Goal: Information Seeking & Learning: Learn about a topic

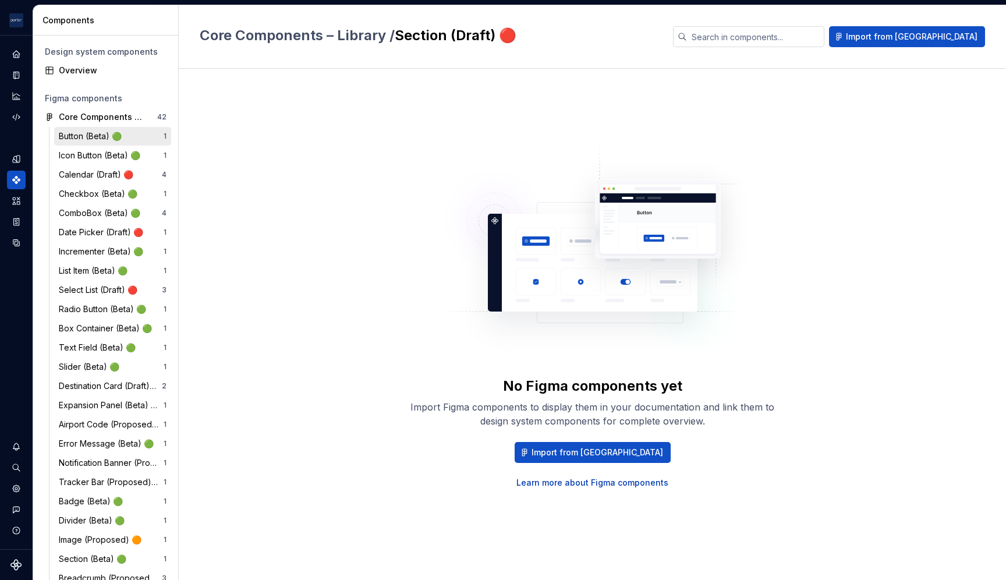
click at [102, 132] on div "Button (Beta) 🟢" at bounding box center [93, 136] width 68 height 12
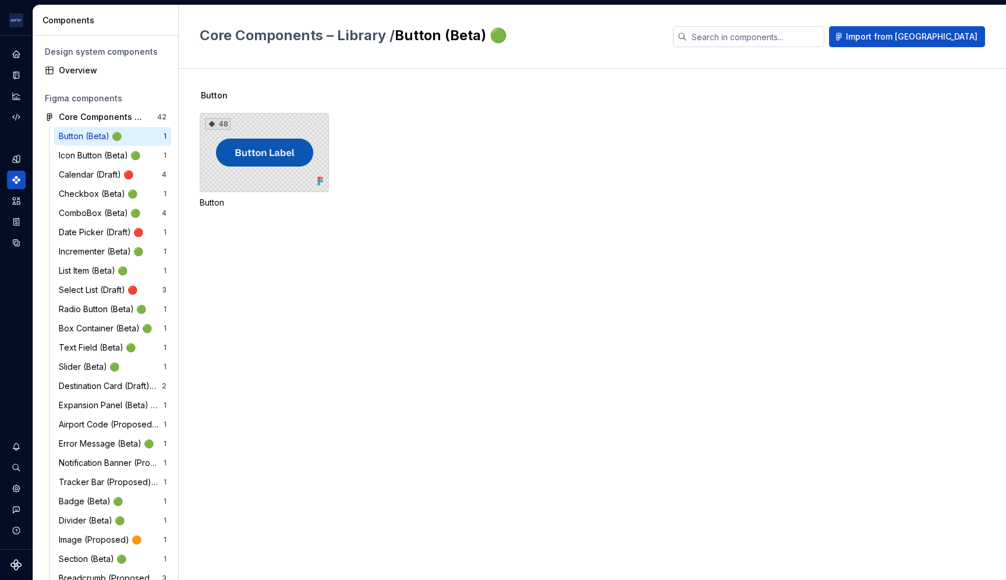
click at [251, 148] on div "48" at bounding box center [264, 152] width 129 height 79
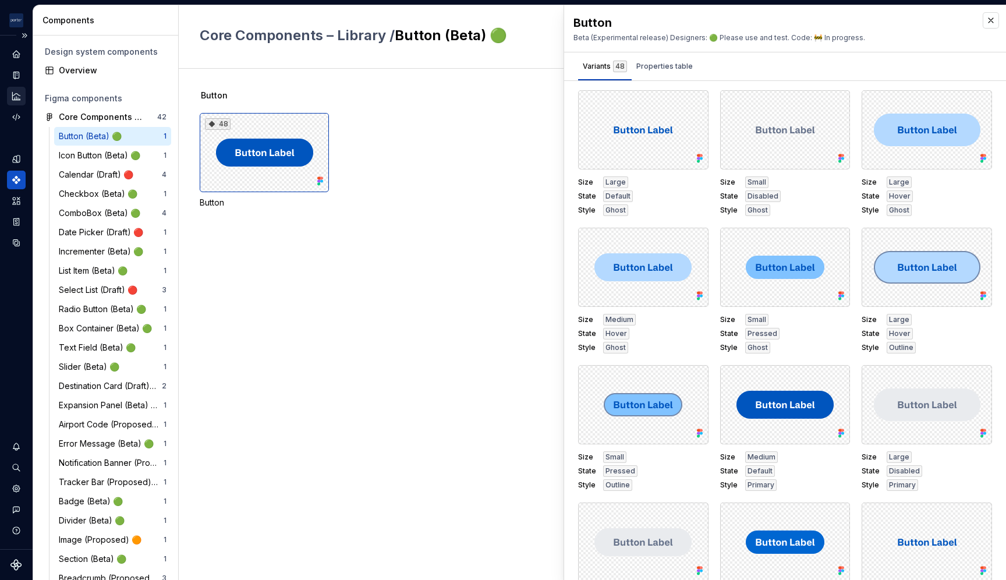
click at [12, 97] on icon "Analytics" at bounding box center [16, 96] width 8 height 8
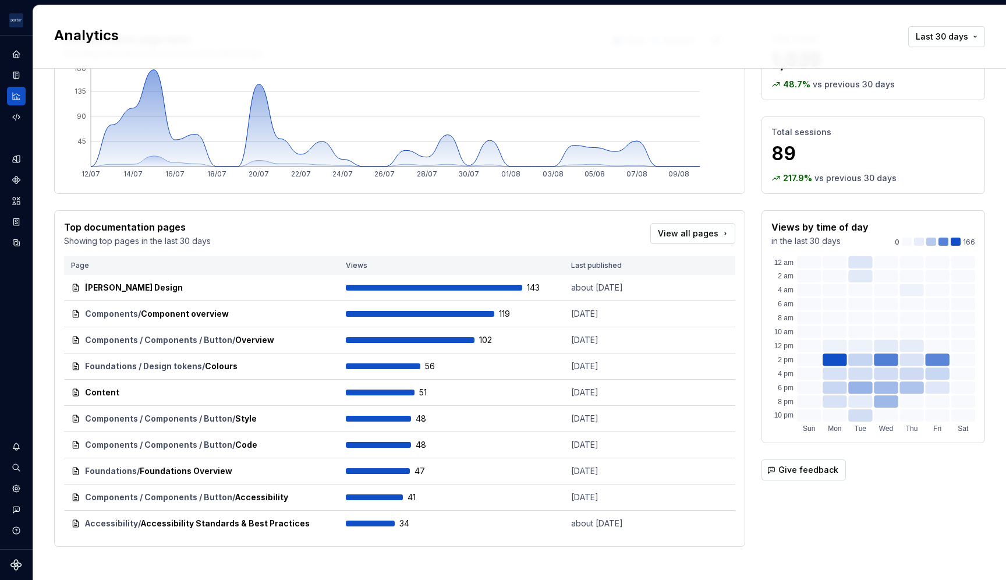
scroll to position [78, 0]
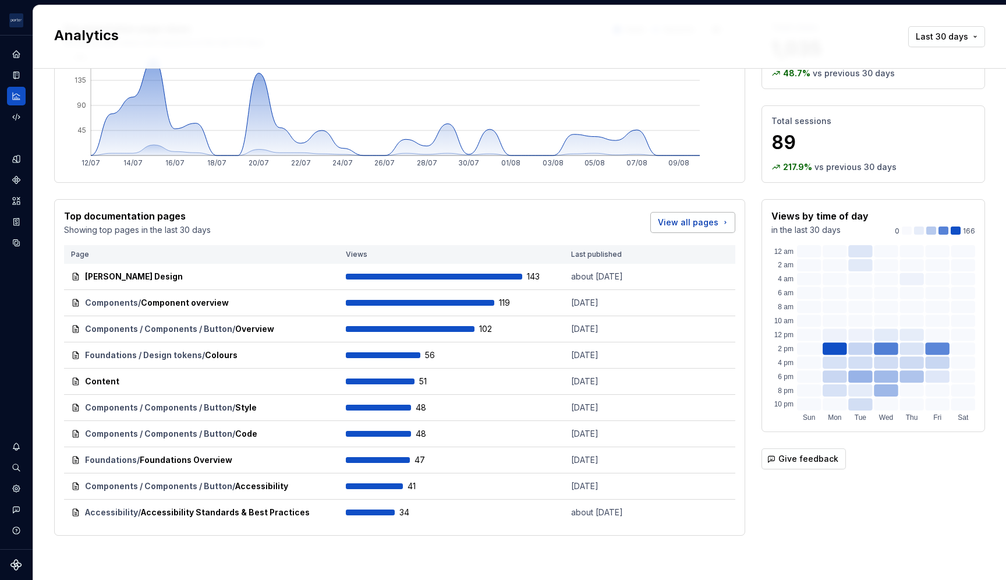
click at [692, 221] on span "View all pages" at bounding box center [688, 223] width 61 height 12
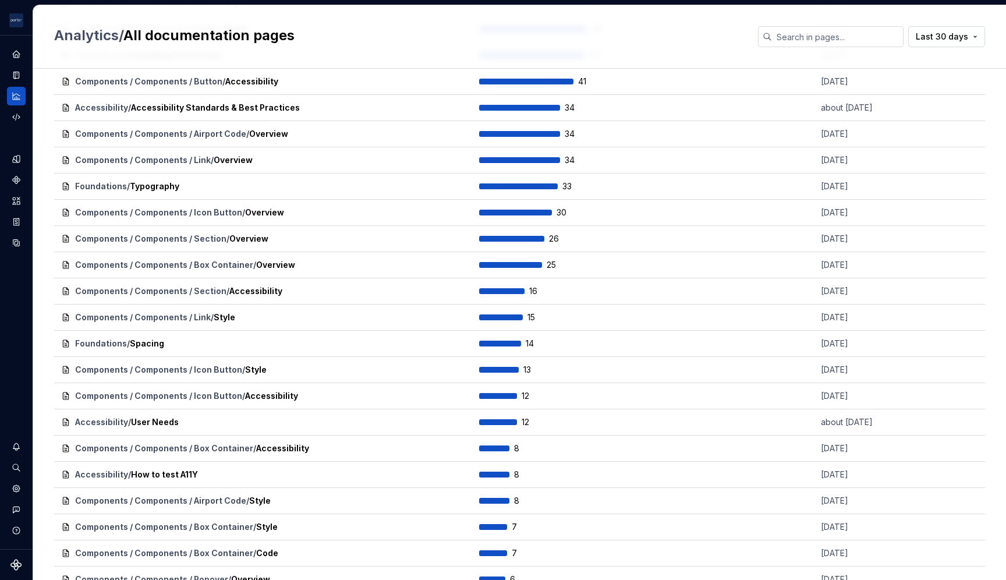
scroll to position [135, 0]
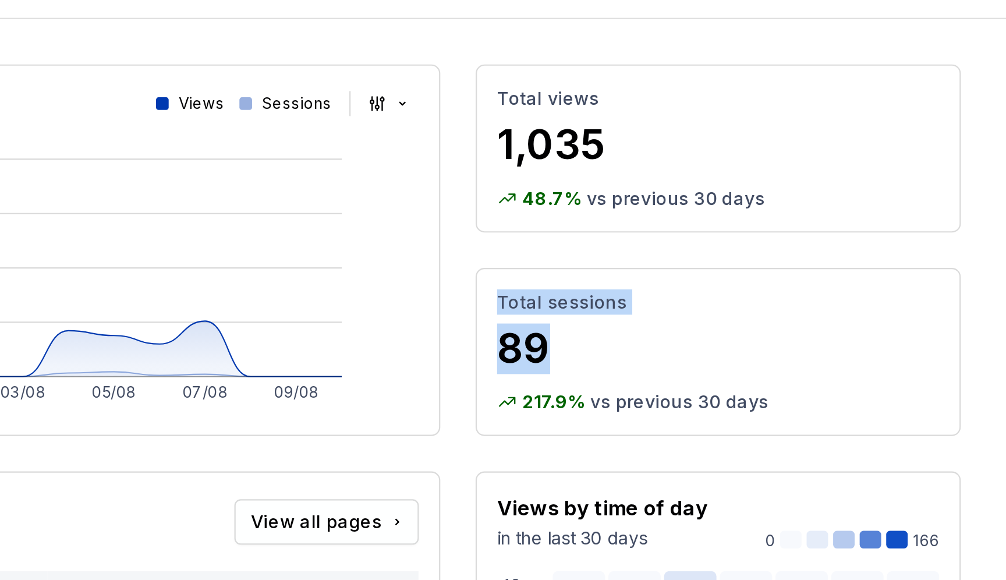
drag, startPoint x: 761, startPoint y: 201, endPoint x: 796, endPoint y: 225, distance: 42.3
click at [796, 225] on div "Total sessions 89 217.9 % vs previous 30 days" at bounding box center [874, 221] width 224 height 77
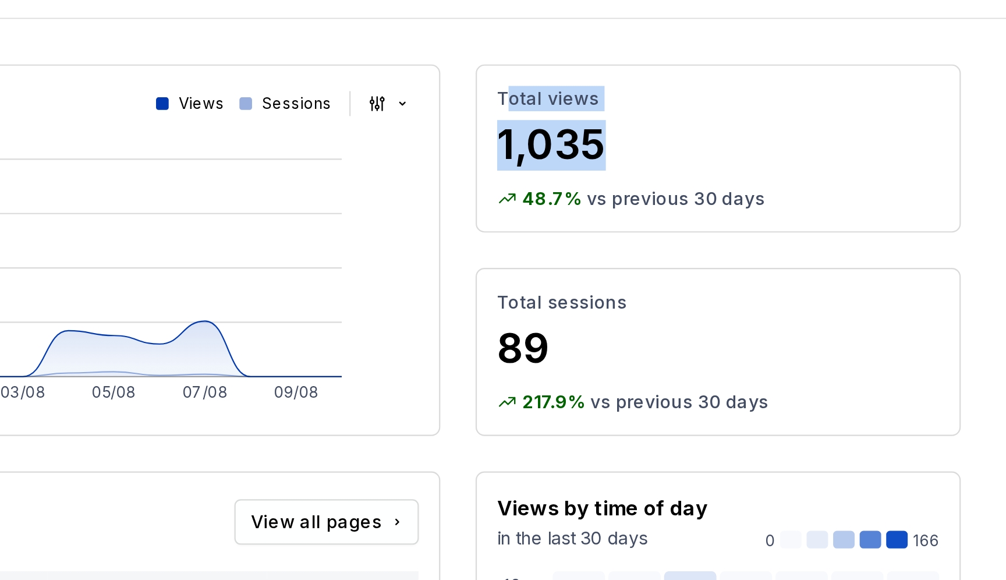
drag, startPoint x: 782, startPoint y: 115, endPoint x: 818, endPoint y: 134, distance: 40.6
click at [818, 134] on div "Total views 1,035" at bounding box center [874, 119] width 204 height 39
click at [783, 129] on p "1,035" at bounding box center [874, 126] width 204 height 23
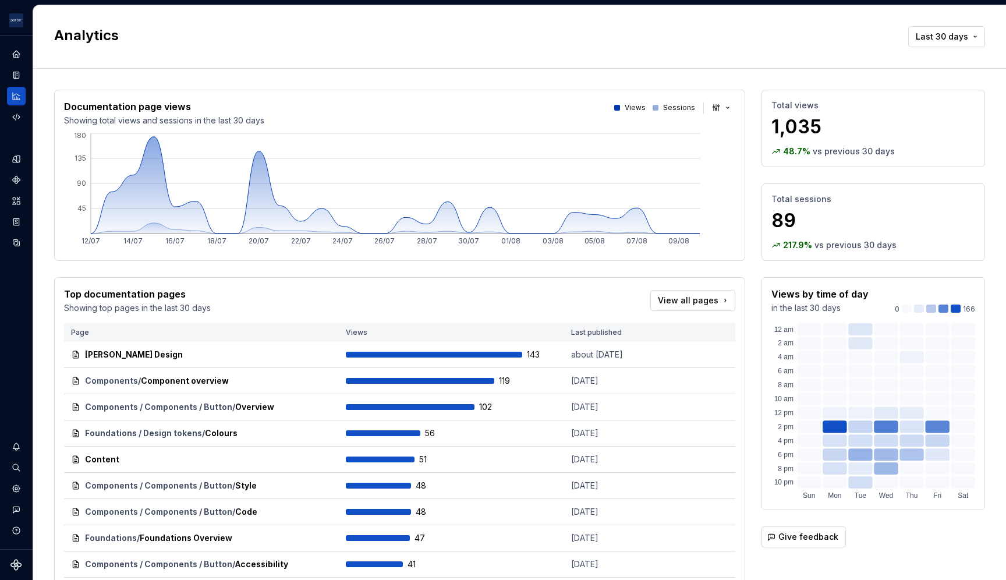
click at [356, 295] on div "Top documentation pages Showing top pages in the last 30 days View all pages" at bounding box center [399, 300] width 671 height 27
click at [762, 198] on div "Total sessions 89 217.9 % vs previous 30 days" at bounding box center [874, 221] width 224 height 77
drag, startPoint x: 765, startPoint y: 199, endPoint x: 811, endPoint y: 205, distance: 46.4
click at [811, 205] on div "Total sessions 89" at bounding box center [874, 212] width 204 height 39
click at [772, 201] on p "Total sessions" at bounding box center [874, 199] width 204 height 12
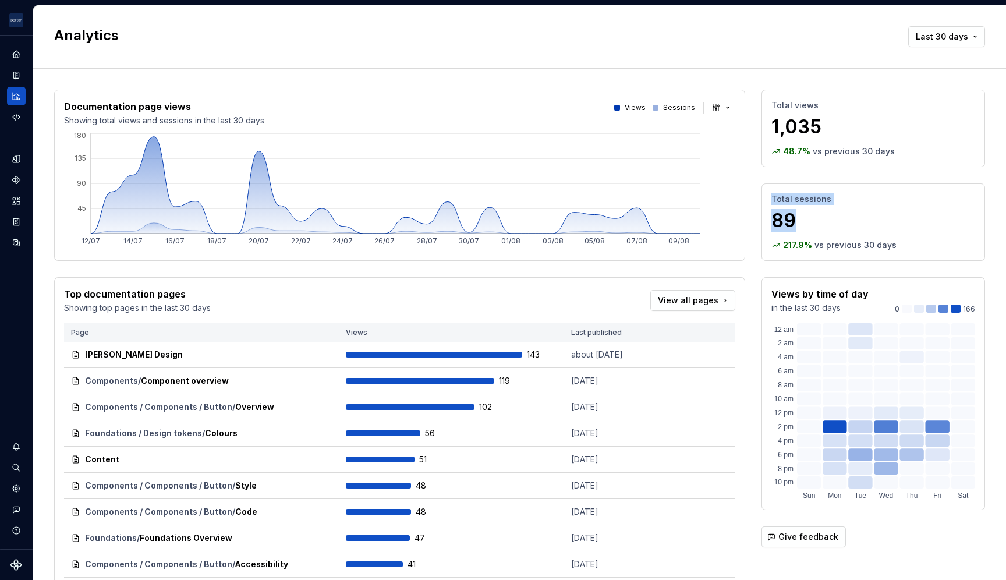
drag, startPoint x: 763, startPoint y: 196, endPoint x: 798, endPoint y: 231, distance: 49.8
click at [798, 231] on div "Total sessions 89" at bounding box center [874, 212] width 204 height 39
click at [787, 215] on p "89" at bounding box center [874, 220] width 204 height 23
drag, startPoint x: 775, startPoint y: 200, endPoint x: 802, endPoint y: 224, distance: 36.3
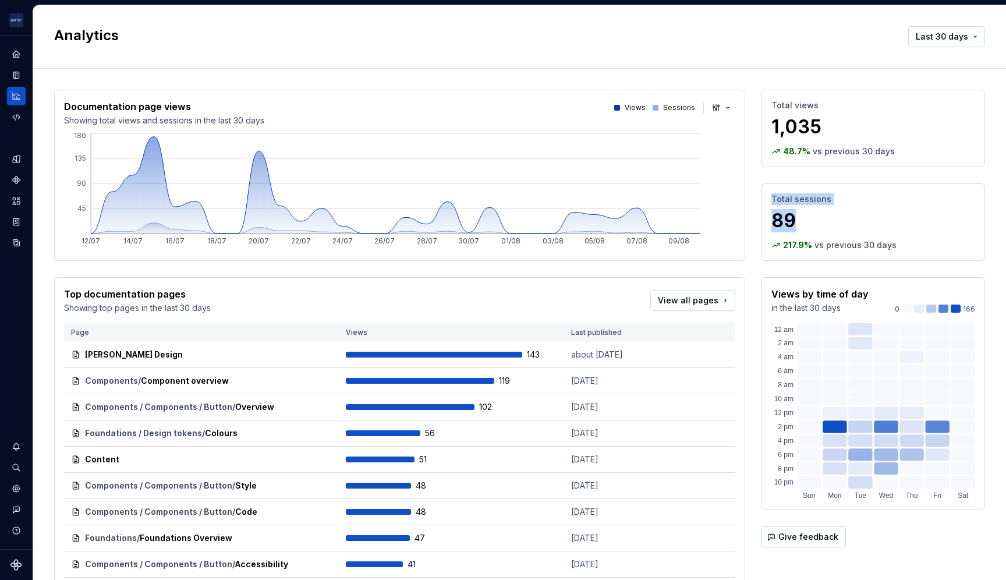
click at [802, 224] on div "Total sessions 89" at bounding box center [874, 212] width 204 height 39
drag, startPoint x: 778, startPoint y: 207, endPoint x: 776, endPoint y: 201, distance: 6.8
click at [777, 207] on div "Total sessions 89" at bounding box center [874, 212] width 204 height 39
click at [774, 198] on p "Total sessions" at bounding box center [874, 199] width 204 height 12
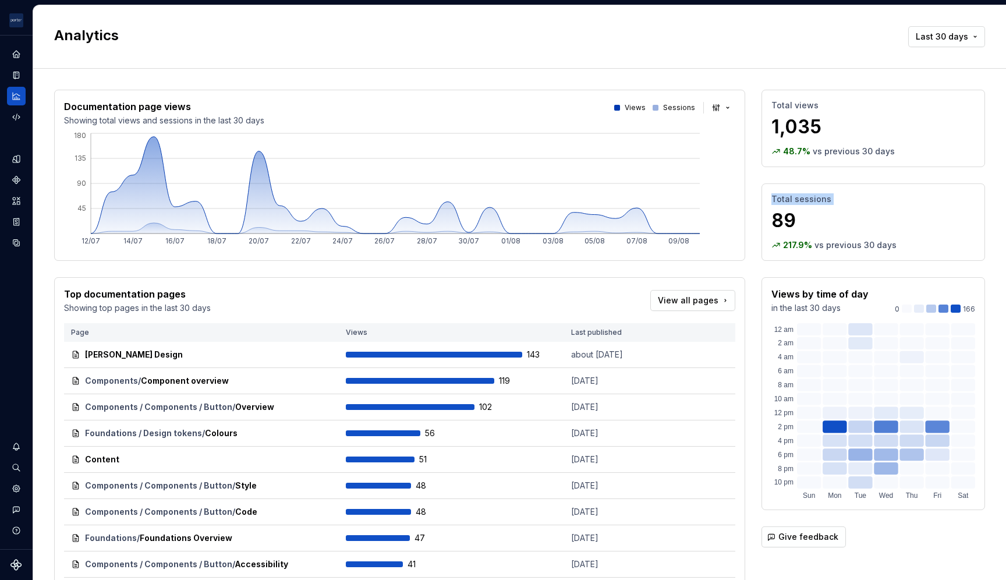
click at [774, 198] on p "Total sessions" at bounding box center [874, 199] width 204 height 12
click at [772, 221] on p "89" at bounding box center [874, 220] width 204 height 23
click at [680, 107] on p "Sessions" at bounding box center [679, 107] width 32 height 9
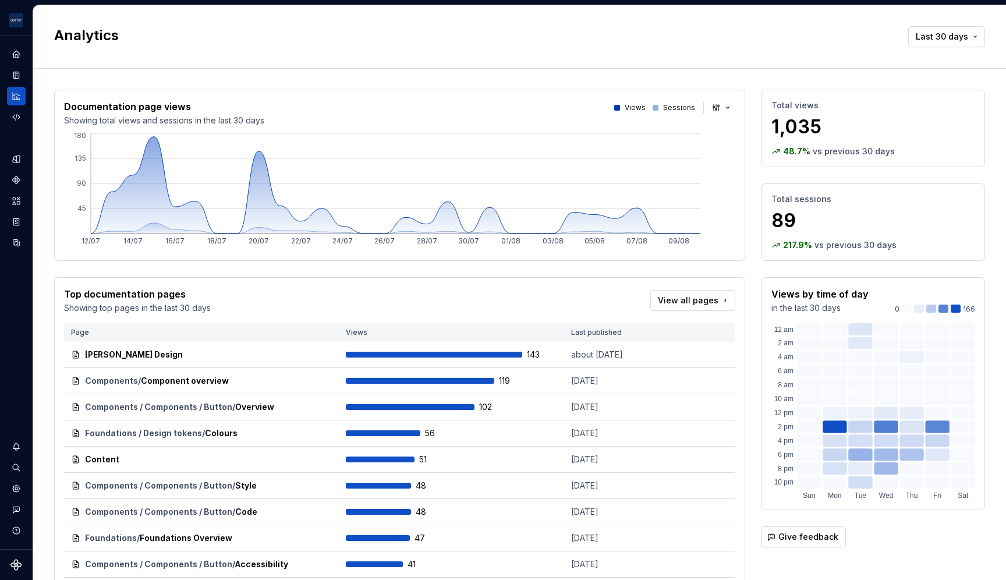
click at [653, 105] on div at bounding box center [656, 108] width 6 height 6
click at [710, 106] on button "button" at bounding box center [722, 108] width 27 height 16
click at [192, 231] on html "[PERSON_NAME] Airlines Design system data Analytics Last 30 days Documentation …" at bounding box center [503, 290] width 1006 height 580
drag, startPoint x: 148, startPoint y: 231, endPoint x: 151, endPoint y: 217, distance: 13.7
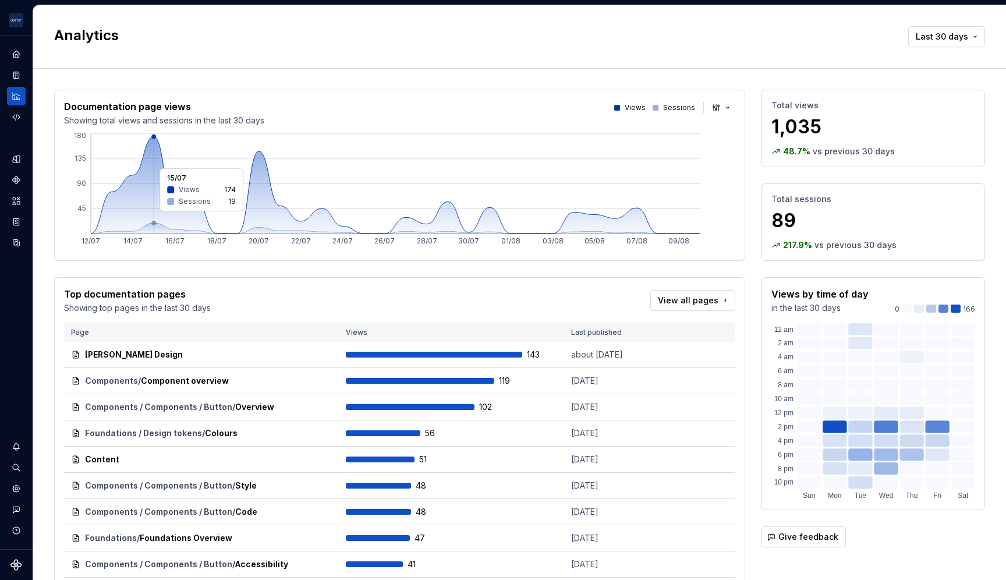
click at [151, 217] on icon "12/07 14/07 16/07 18/07 20/07 22/07 24/07 26/07 28/07 30/07 01/08 03/08 05/08 0…" at bounding box center [395, 191] width 663 height 120
drag, startPoint x: 125, startPoint y: 232, endPoint x: 99, endPoint y: 233, distance: 26.2
click at [98, 234] on line at bounding box center [395, 234] width 609 height 0
click at [176, 244] on tspan "16/07" at bounding box center [174, 240] width 19 height 9
